Goal: Transaction & Acquisition: Register for event/course

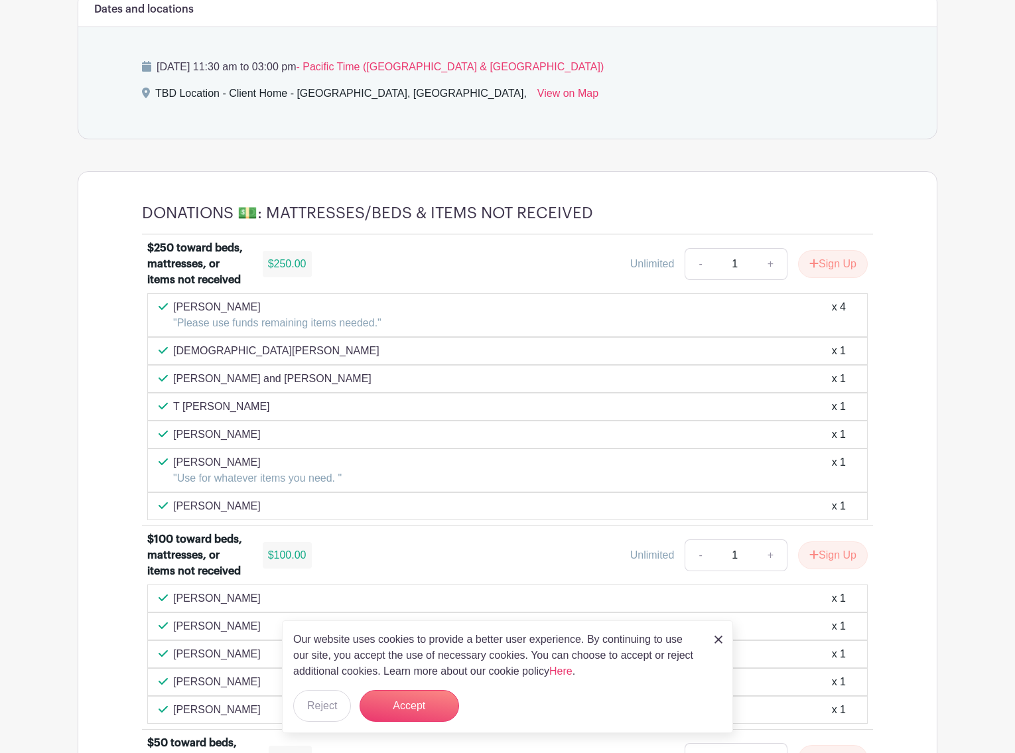
scroll to position [893, 0]
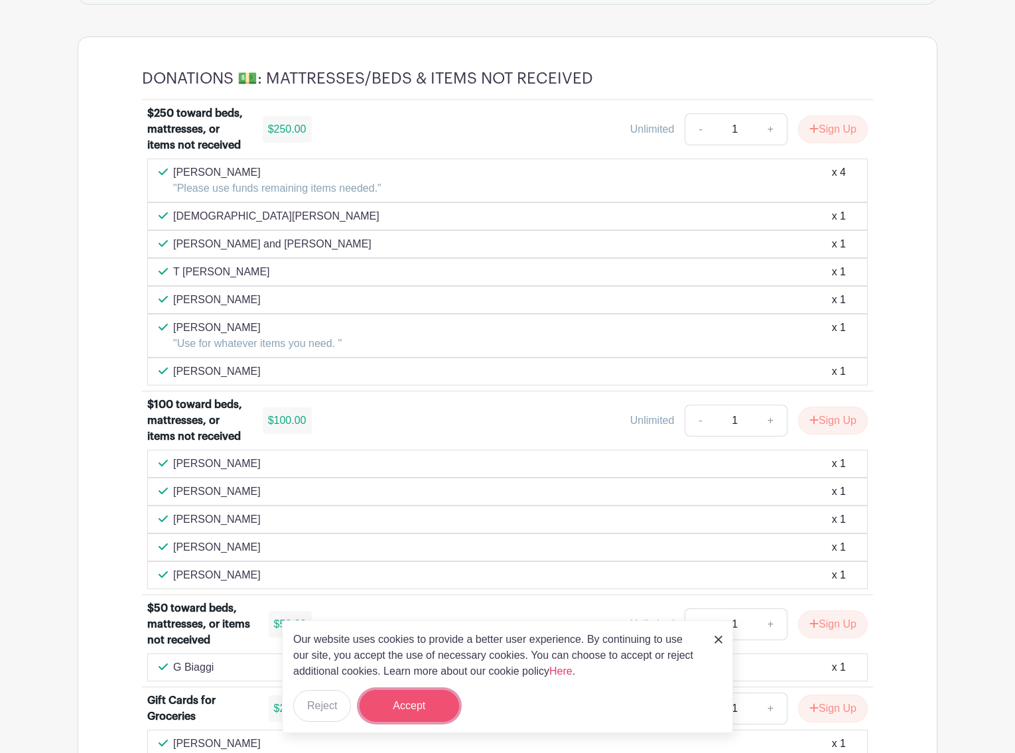
click at [431, 705] on button "Accept" at bounding box center [408, 706] width 99 height 32
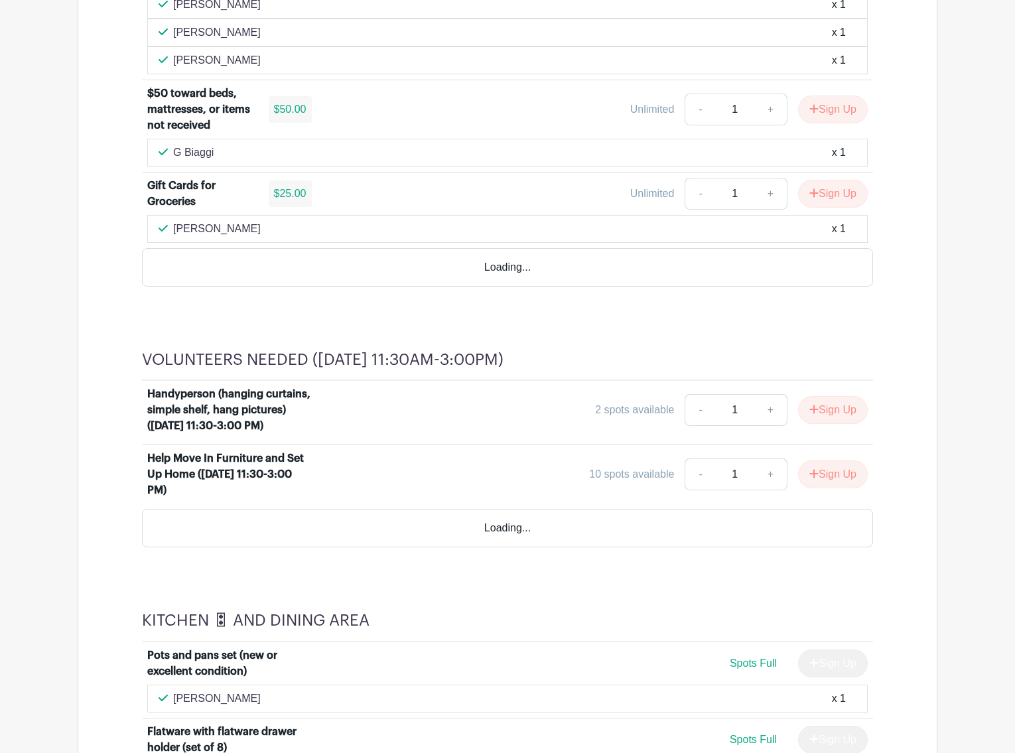
scroll to position [1415, 0]
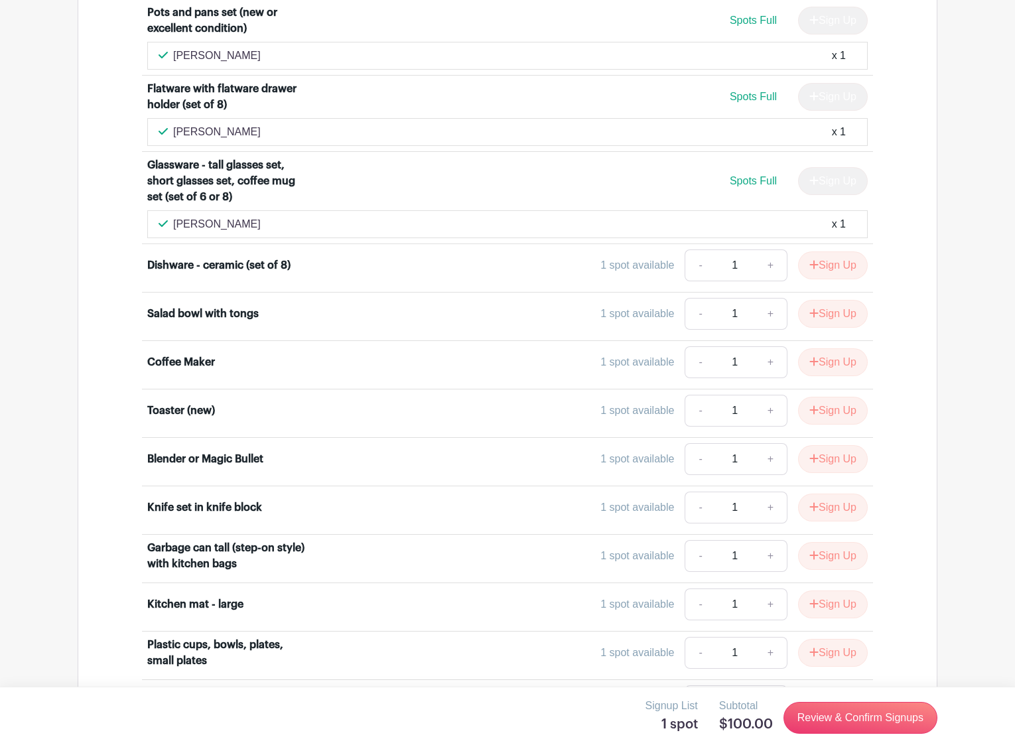
scroll to position [1966, 0]
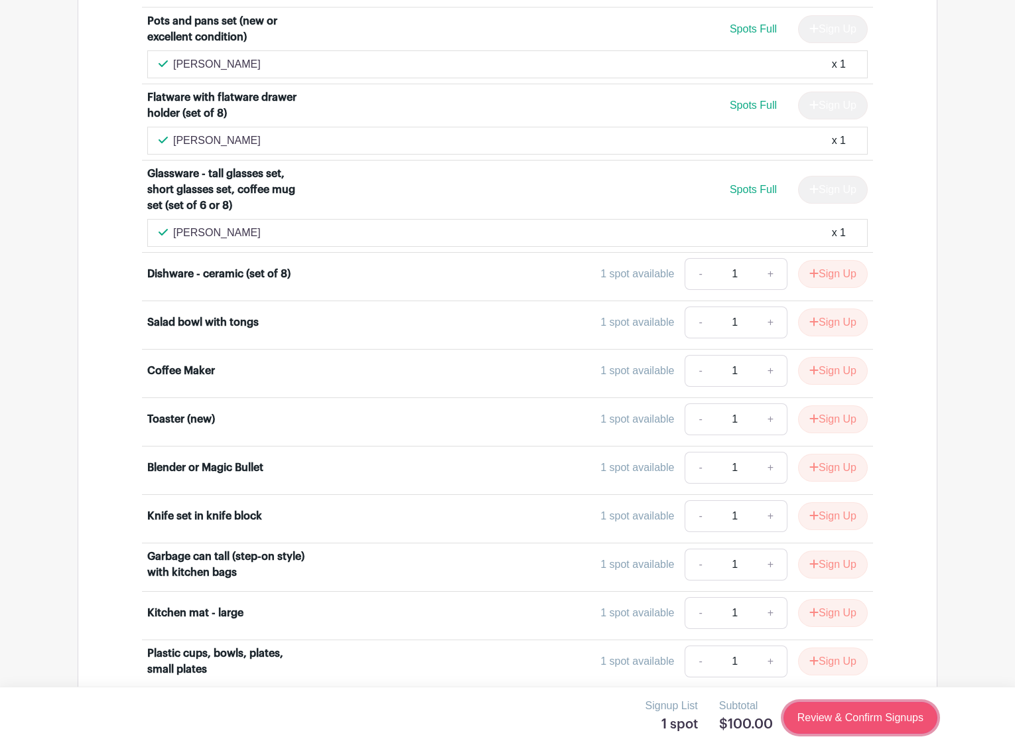
click at [856, 733] on link "Review & Confirm Signups" at bounding box center [860, 718] width 154 height 32
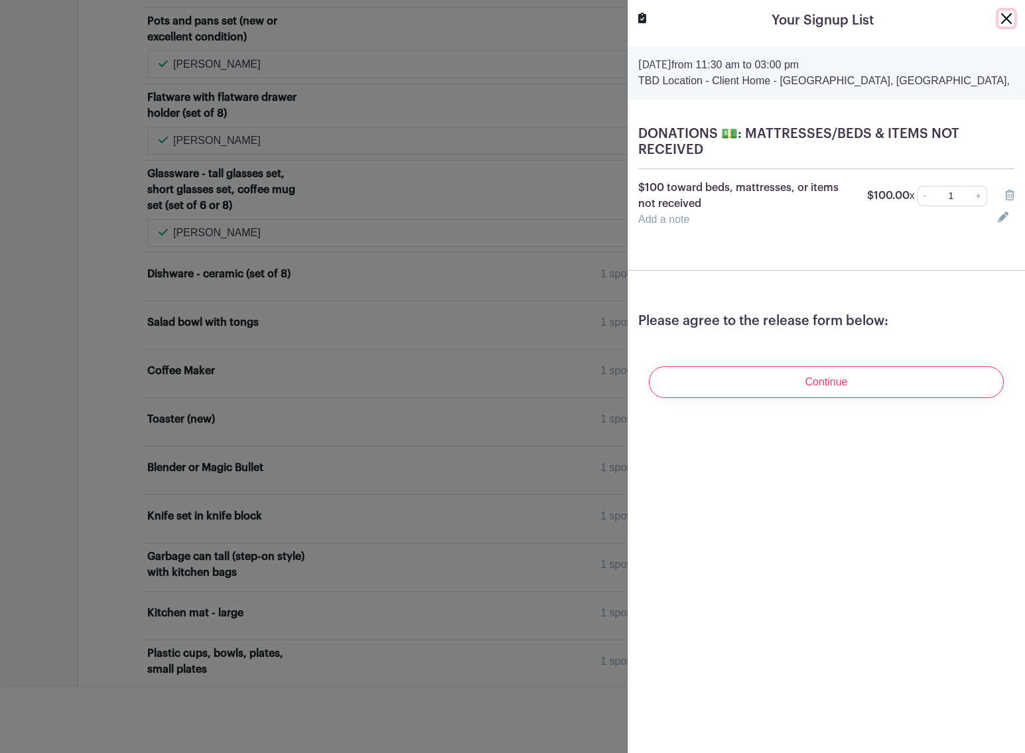
click at [998, 27] on button "Close" at bounding box center [1006, 19] width 16 height 16
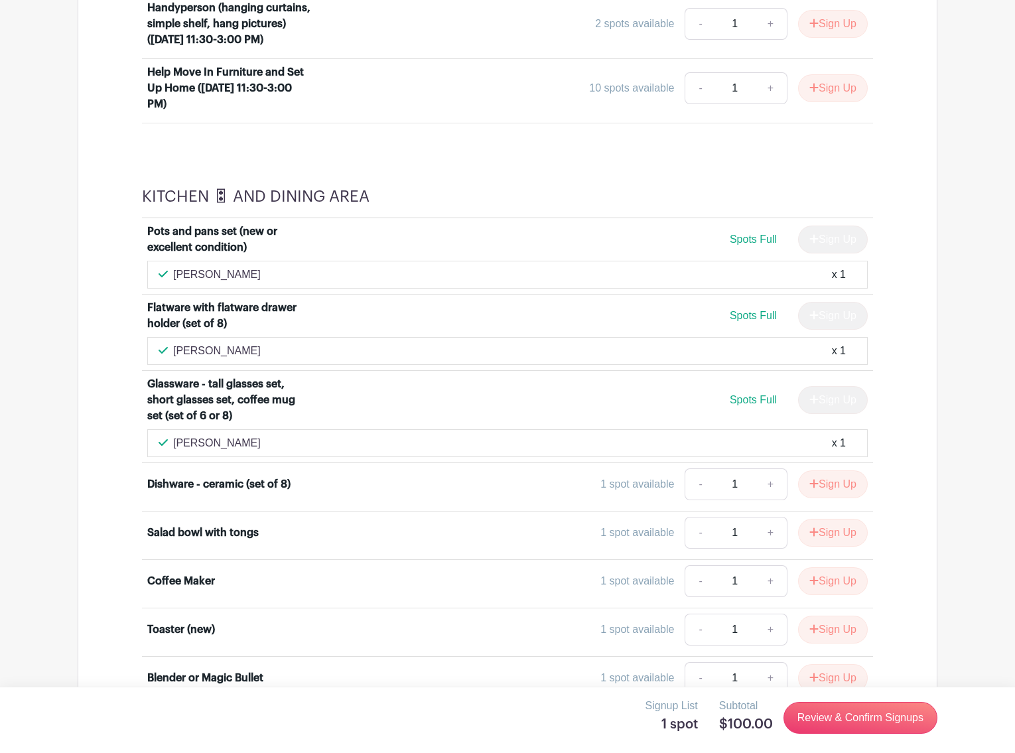
scroll to position [1717, 0]
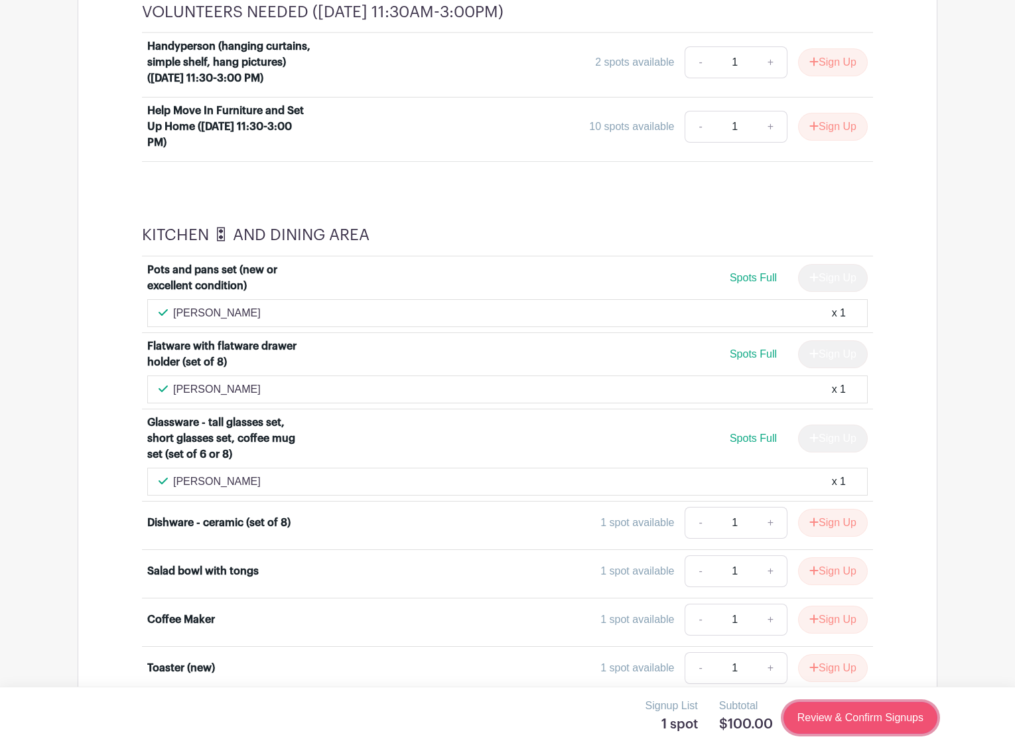
click at [808, 727] on link "Review & Confirm Signups" at bounding box center [860, 718] width 154 height 32
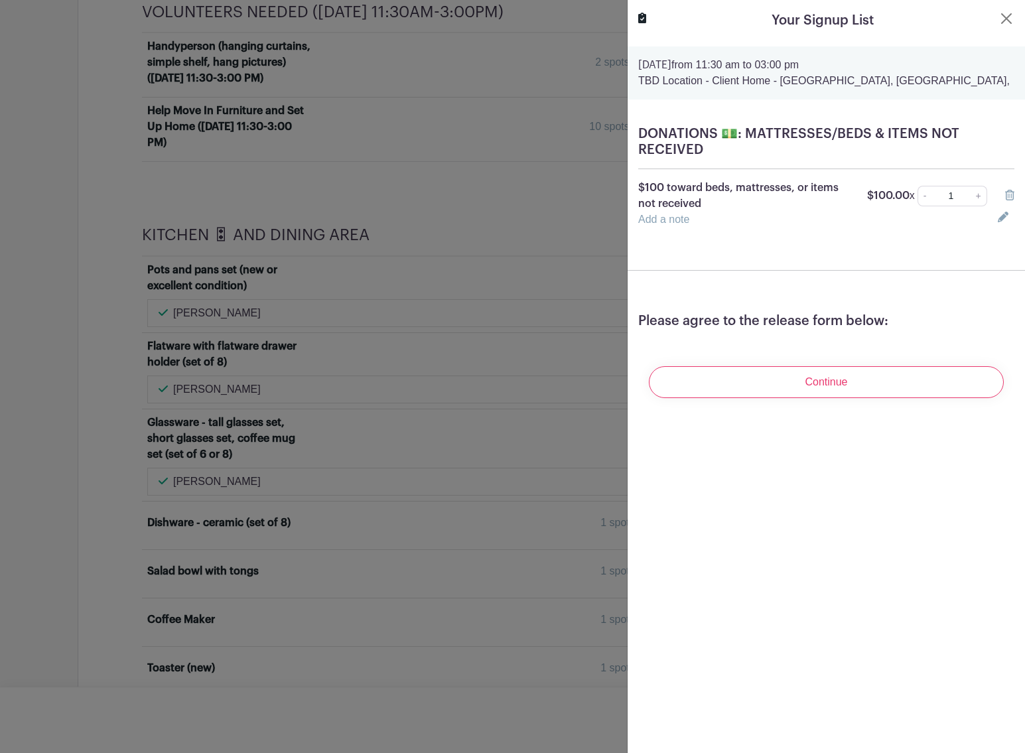
click at [685, 225] on link "Add a note" at bounding box center [663, 219] width 51 height 11
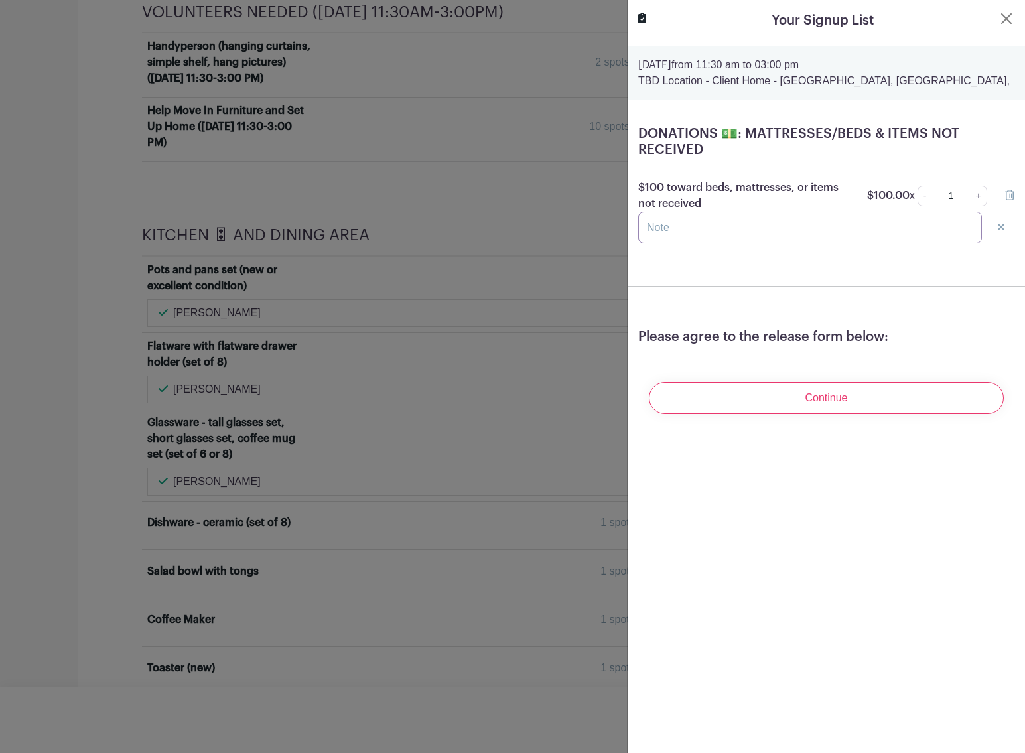
click at [680, 243] on input "text" at bounding box center [810, 228] width 344 height 32
type input "Please use for most needed"
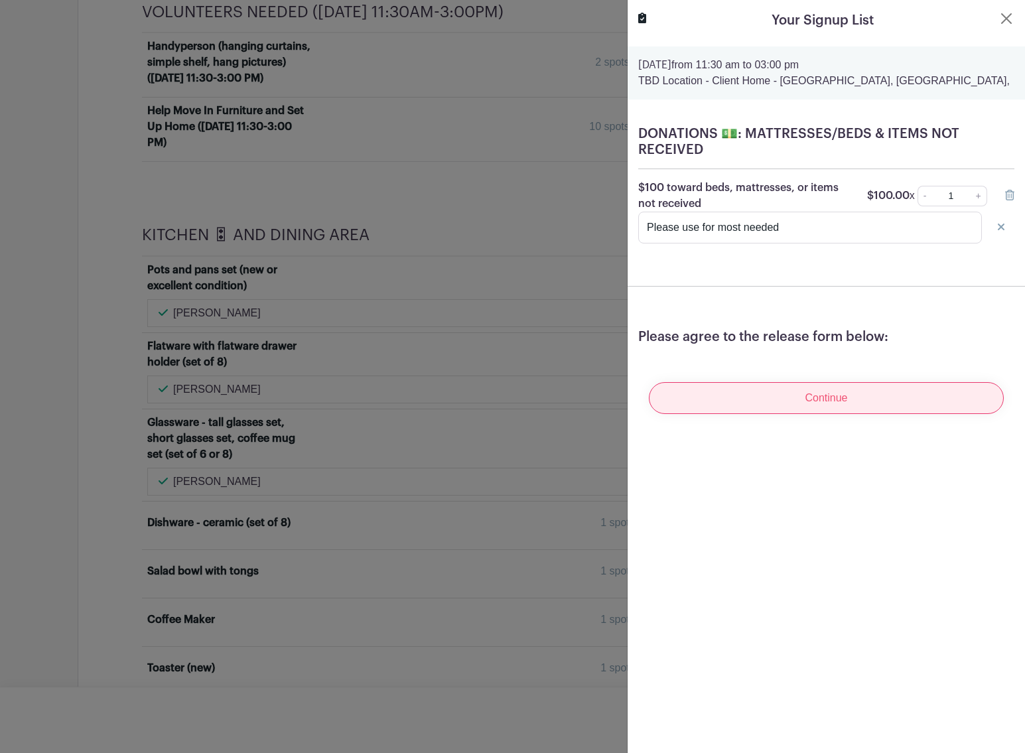
click at [785, 424] on div "Continue" at bounding box center [826, 397] width 376 height 53
click at [786, 414] on input "Continue" at bounding box center [826, 398] width 355 height 32
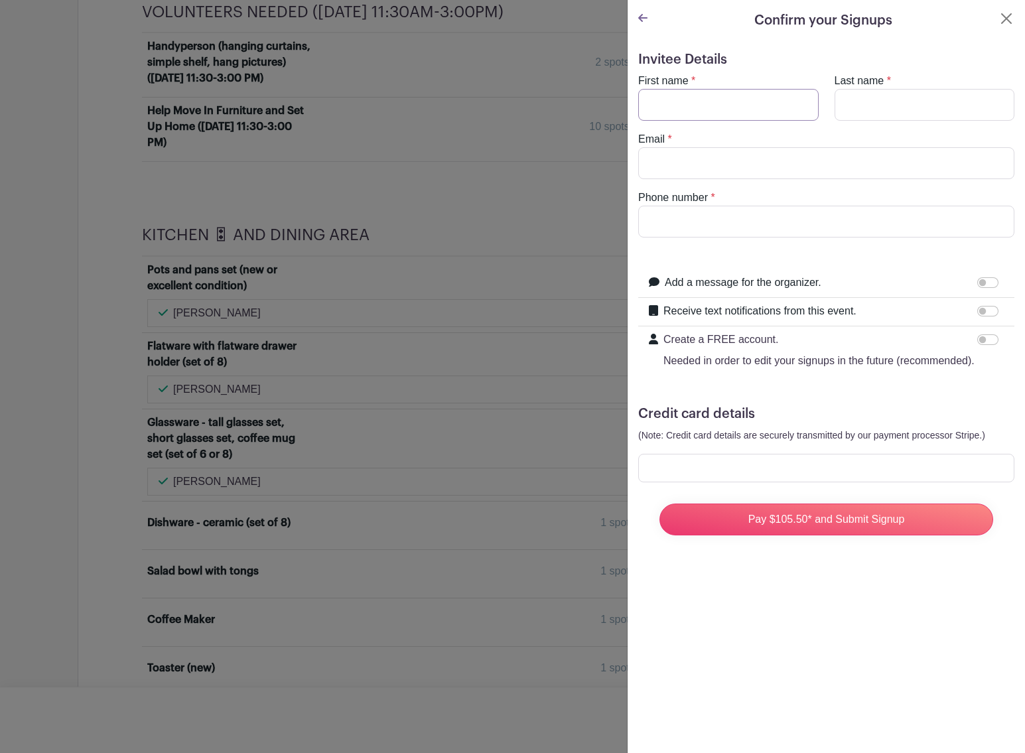
click at [724, 121] on input "First name" at bounding box center [728, 105] width 180 height 32
type input "[PERSON_NAME]"
type input "[EMAIL_ADDRESS][DOMAIN_NAME]"
type input "9254054904"
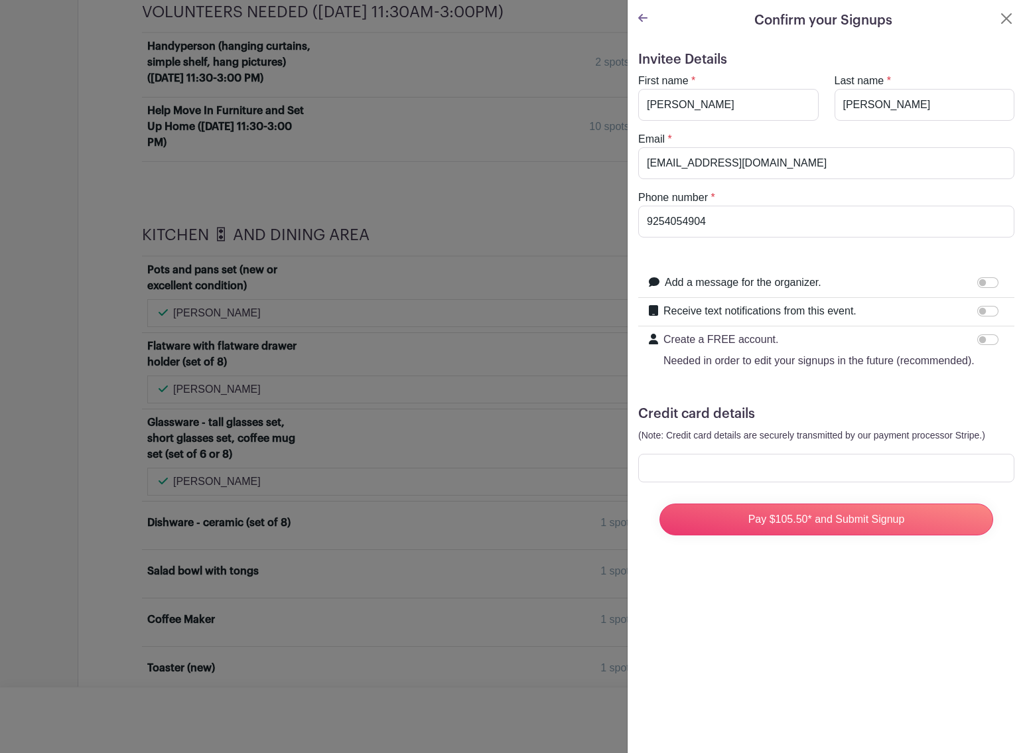
click at [724, 482] on div at bounding box center [826, 468] width 376 height 29
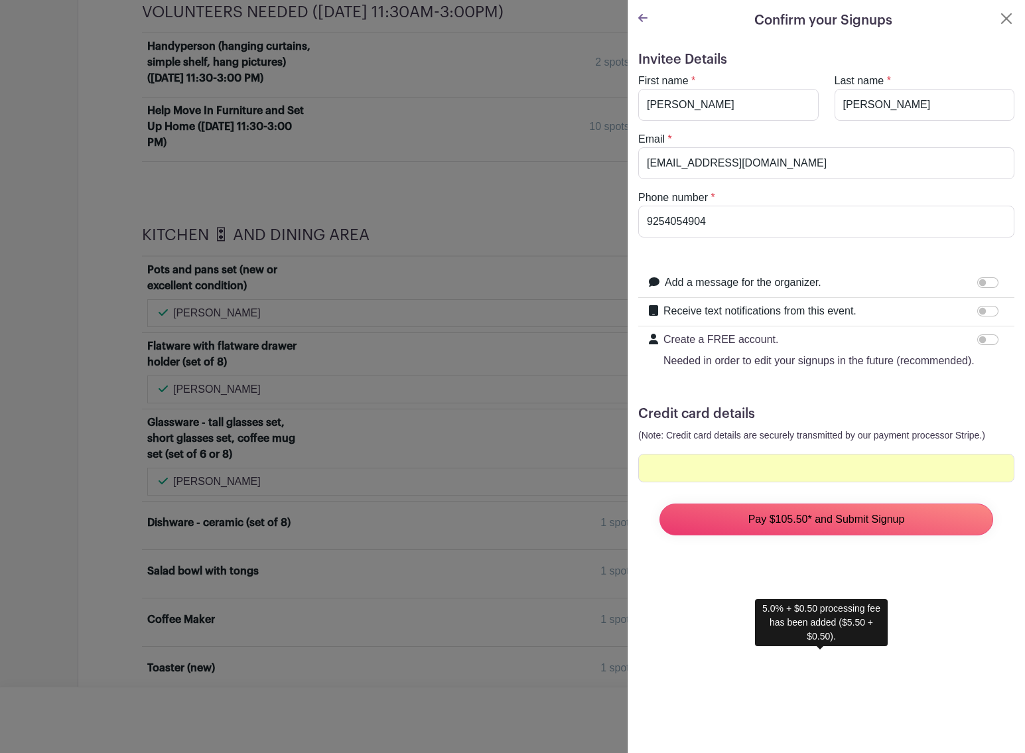
click at [781, 535] on input "Pay $105.50* and Submit Signup" at bounding box center [826, 519] width 334 height 32
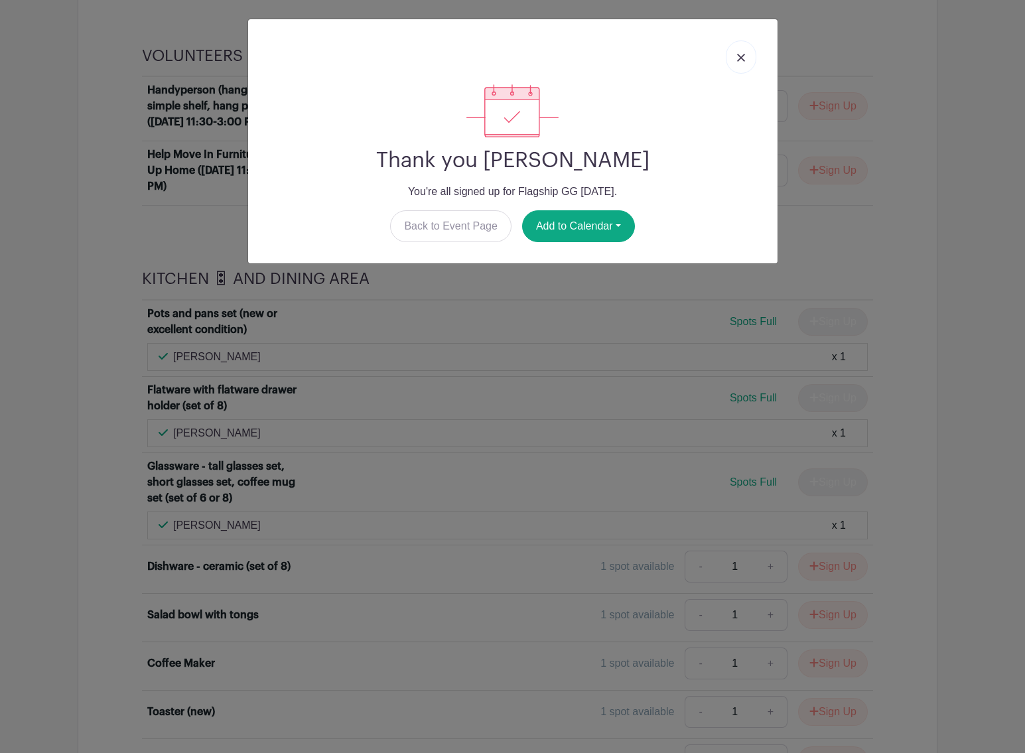
click at [735, 62] on link at bounding box center [741, 56] width 31 height 33
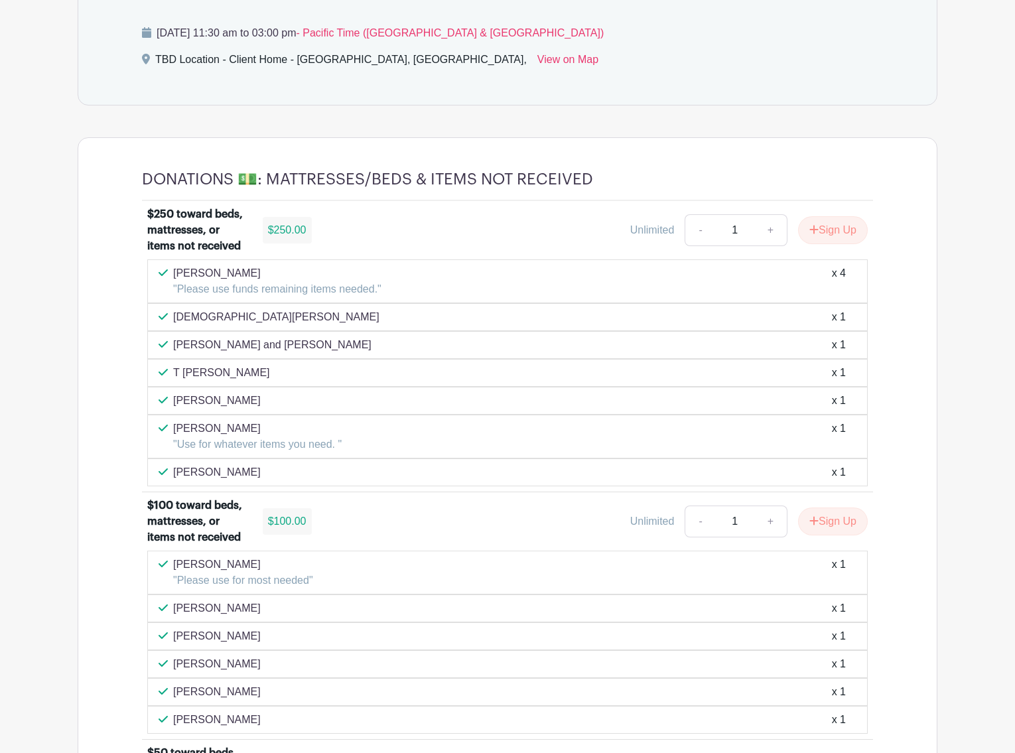
scroll to position [790, 0]
